Goal: Check status: Check status

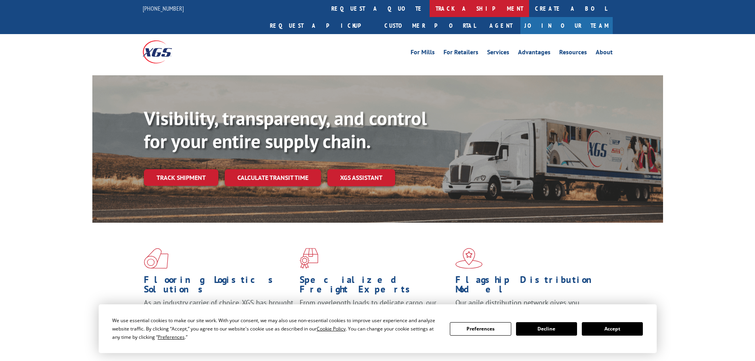
click at [430, 8] on link "track a shipment" at bounding box center [480, 8] width 100 height 17
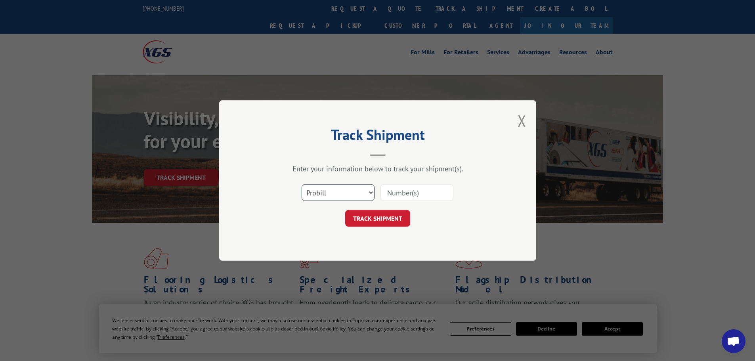
click at [335, 194] on select "Select category... Probill BOL PO" at bounding box center [338, 192] width 73 height 17
select select "bol"
click at [302, 184] on select "Select category... Probill BOL PO" at bounding box center [338, 192] width 73 height 17
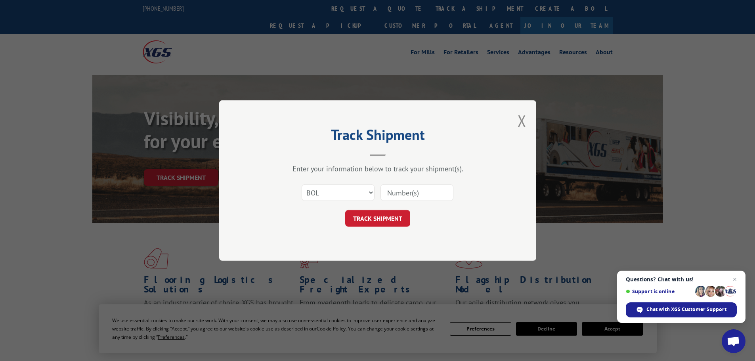
click at [419, 193] on input at bounding box center [417, 192] width 73 height 17
paste input "7080112"
type input "7080112"
click at [377, 223] on button "TRACK SHIPMENT" at bounding box center [377, 218] width 65 height 17
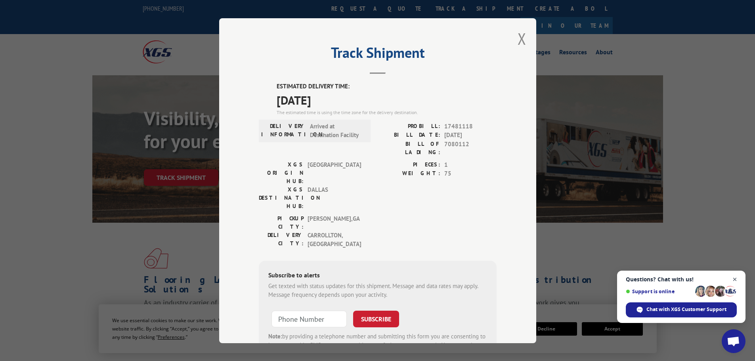
click at [733, 280] on span "Close chat" at bounding box center [735, 280] width 10 height 10
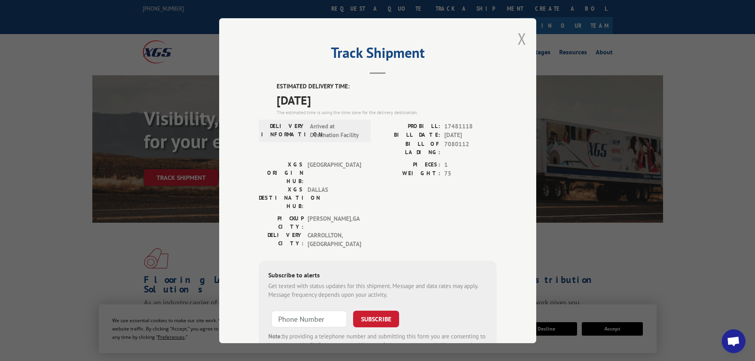
click at [519, 38] on button "Close modal" at bounding box center [522, 38] width 9 height 21
